Goal: Information Seeking & Learning: Learn about a topic

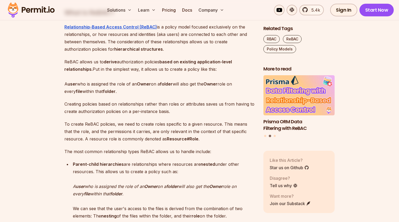
scroll to position [781, 0]
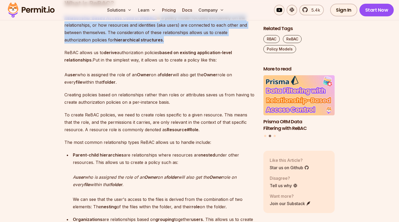
drag, startPoint x: 157, startPoint y: 49, endPoint x: 179, endPoint y: 72, distance: 31.7
click at [179, 44] on p "Relationship-Based Access Control (ReBAC) is a policy model focused exclusively…" at bounding box center [159, 29] width 190 height 30
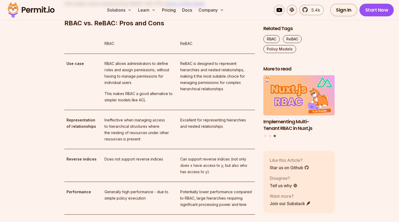
scroll to position [1118, 0]
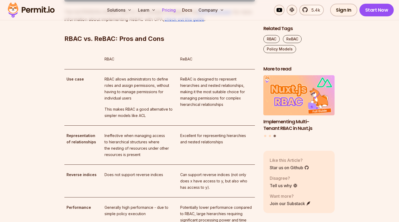
click at [173, 10] on link "Pricing" at bounding box center [169, 10] width 18 height 11
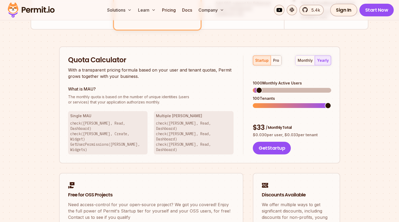
scroll to position [320, 0]
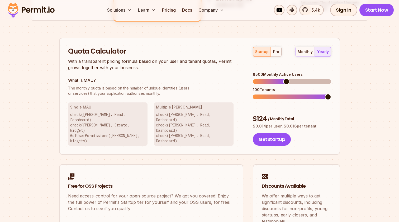
click at [289, 78] on span at bounding box center [286, 81] width 6 height 6
click at [253, 94] on span at bounding box center [253, 96] width 0 height 5
click at [313, 78] on span at bounding box center [309, 81] width 6 height 6
click at [306, 45] on div "Quota Calculator With a transparent pricing formula based on your user and tena…" at bounding box center [199, 96] width 281 height 117
click at [305, 49] on div "monthly" at bounding box center [304, 51] width 15 height 5
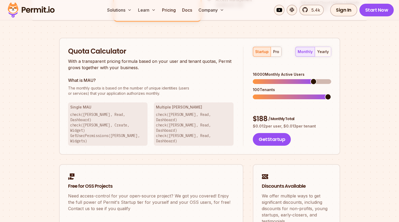
click at [316, 78] on span at bounding box center [313, 81] width 6 height 6
click at [316, 78] on span at bounding box center [312, 81] width 6 height 6
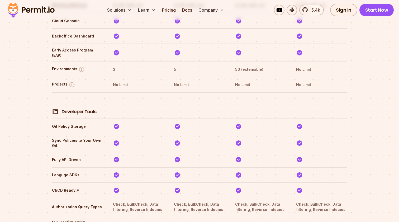
scroll to position [1006, 0]
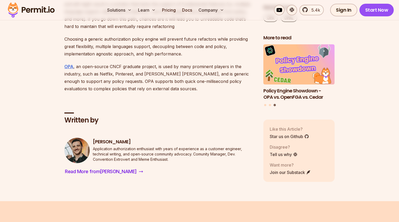
scroll to position [2590, 0]
